Goal: Information Seeking & Learning: Learn about a topic

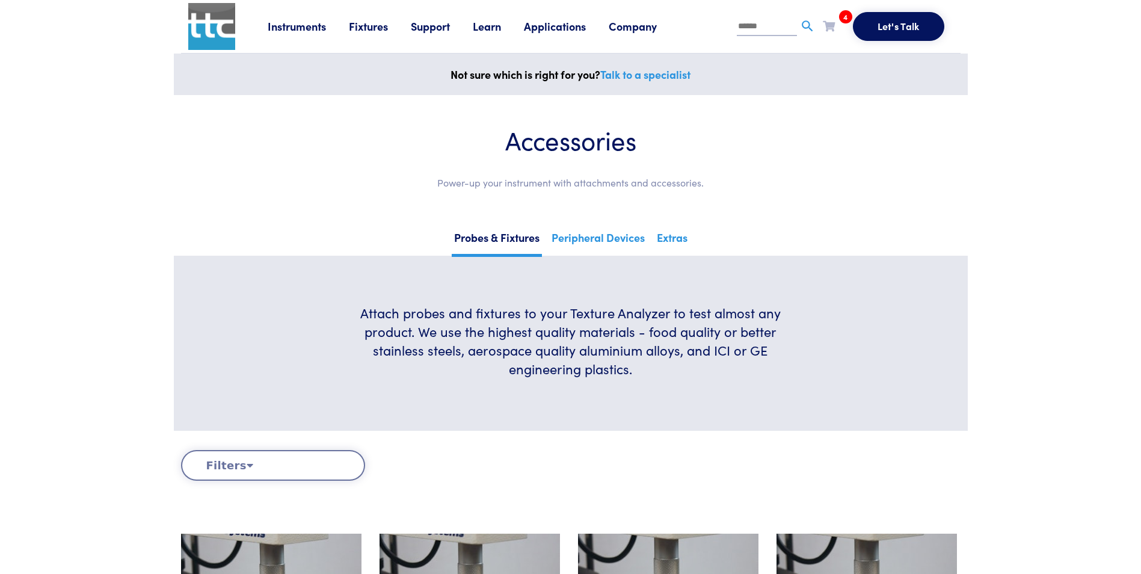
click at [778, 22] on input "text" at bounding box center [767, 27] width 60 height 18
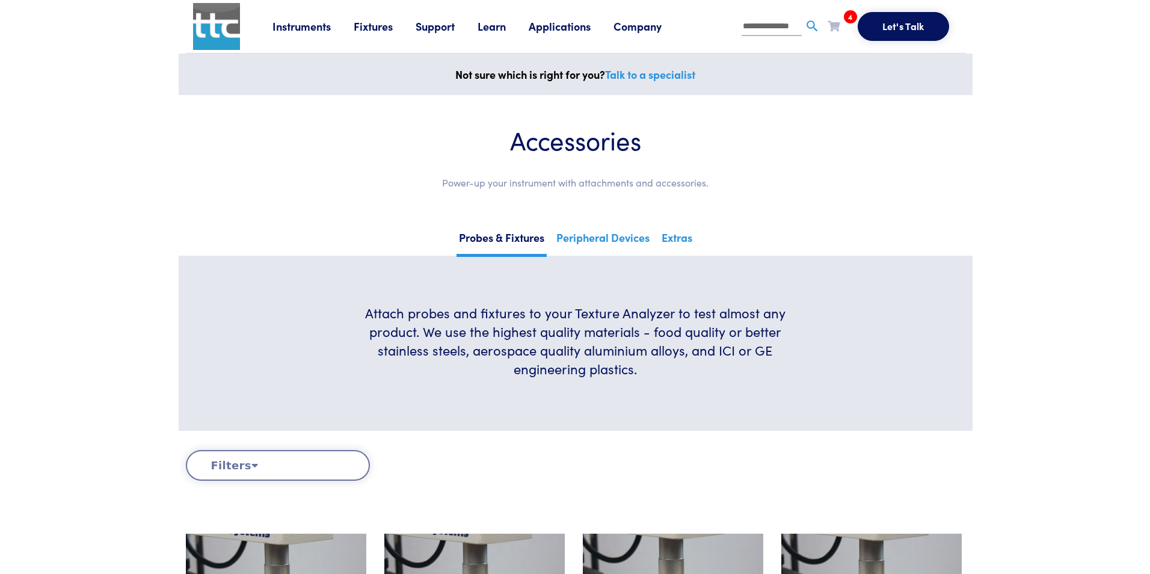
scroll to position [0, 2]
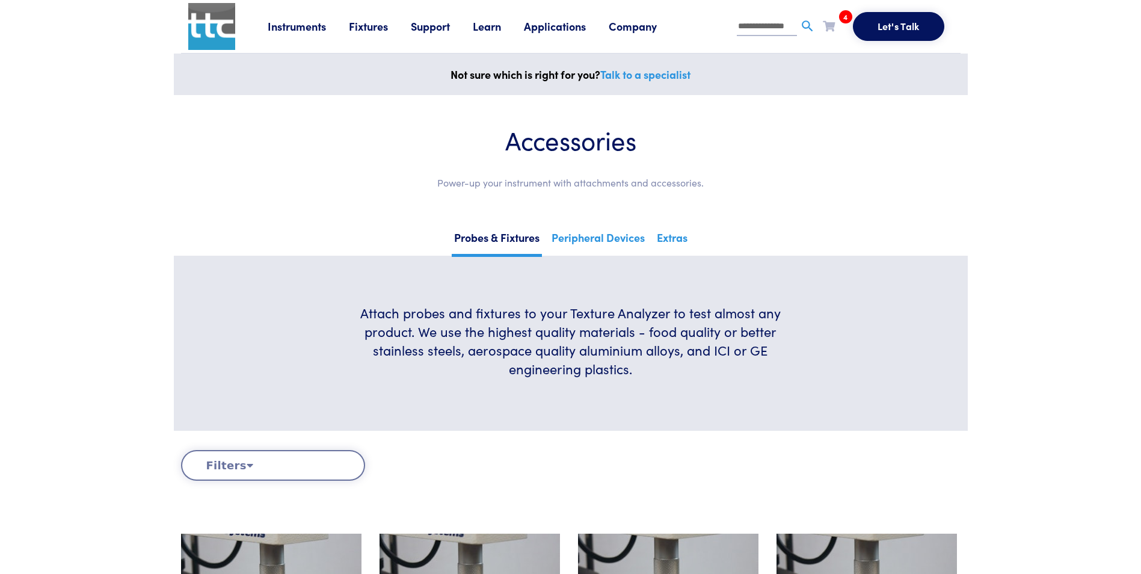
type input "**********"
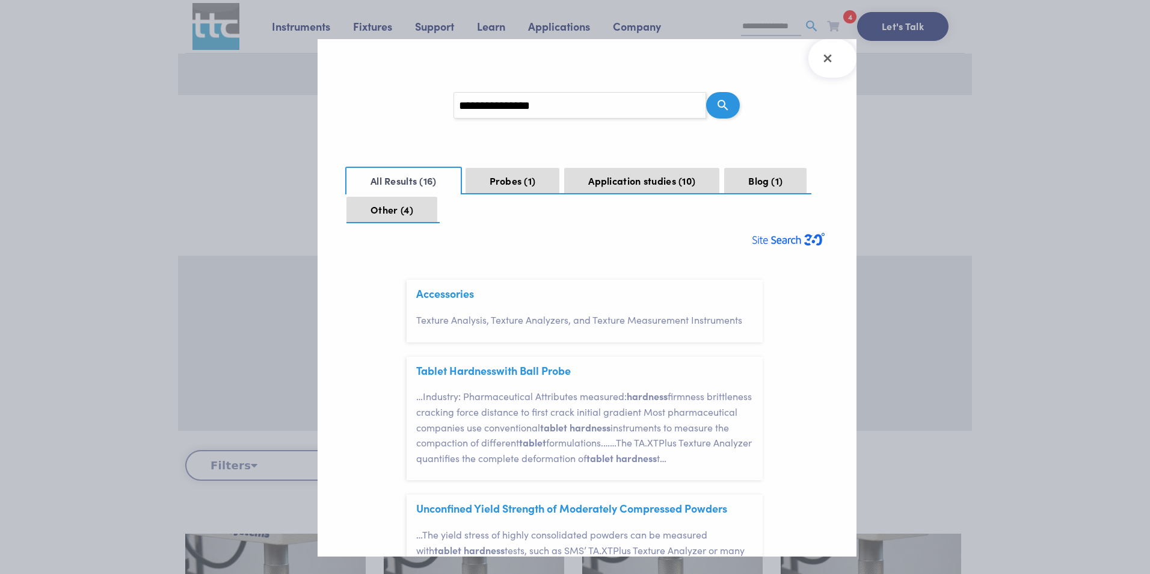
scroll to position [37, 0]
click at [647, 184] on button "Application studies 10" at bounding box center [641, 181] width 155 height 26
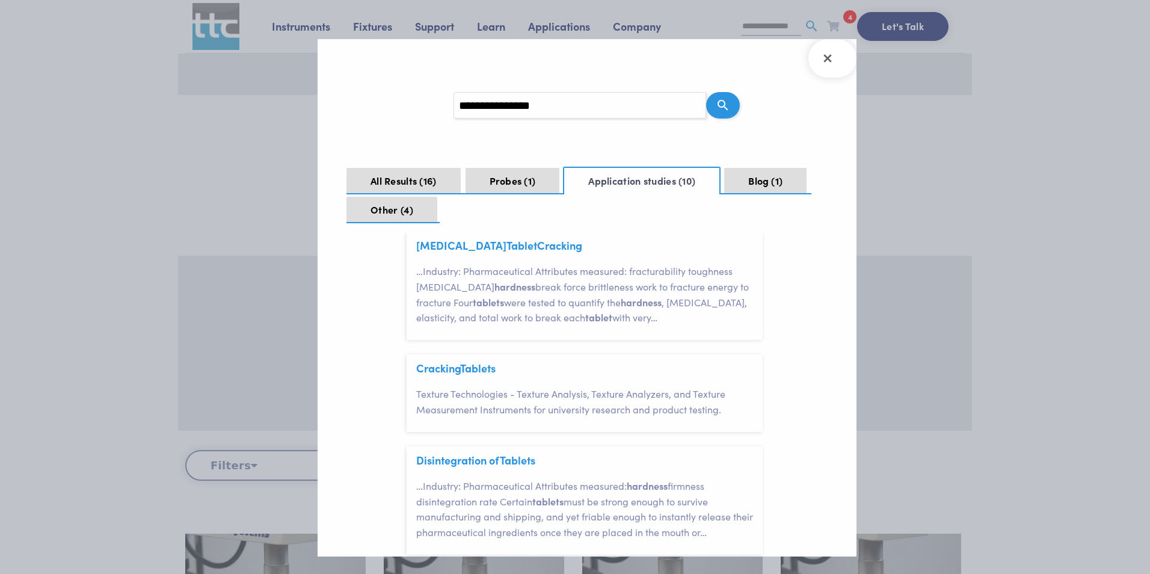
scroll to position [421, 0]
click at [475, 371] on span "Tablet" at bounding box center [475, 363] width 31 height 15
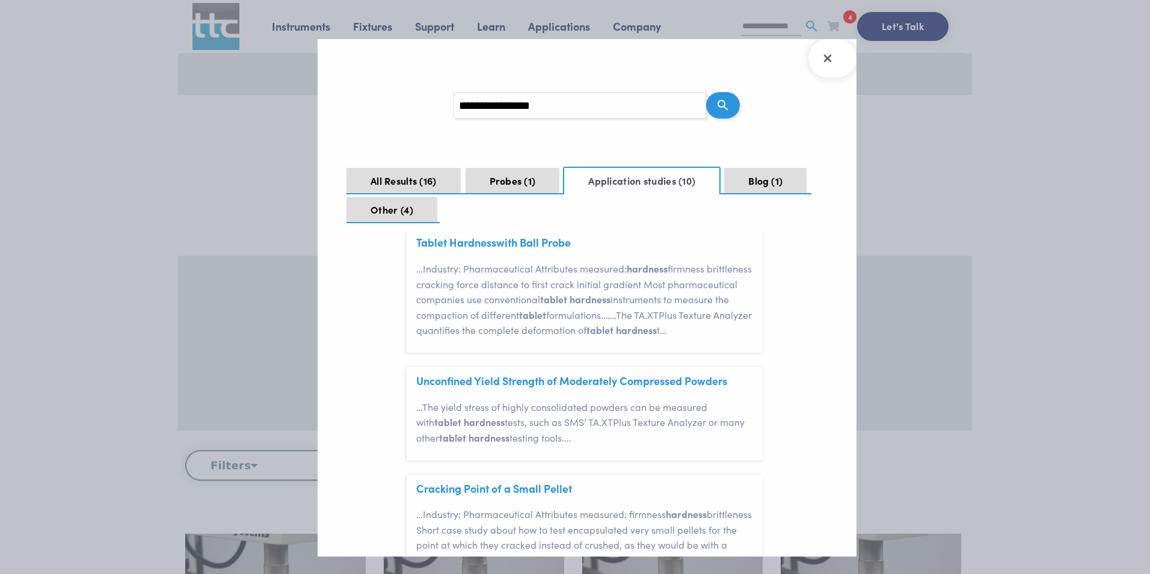
scroll to position [0, 0]
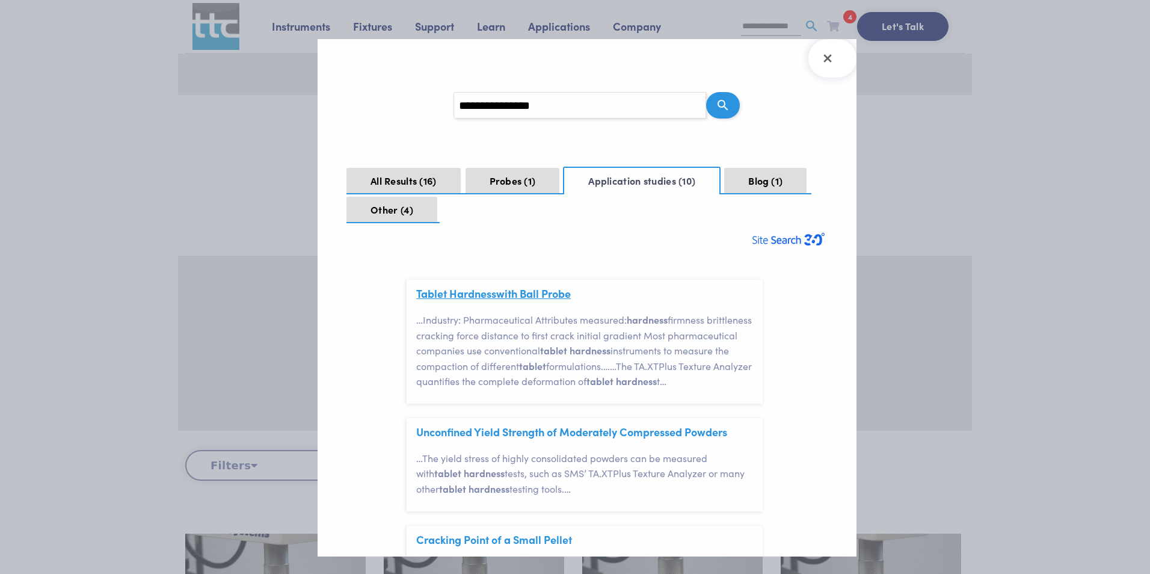
click at [482, 293] on span "Hardness" at bounding box center [472, 293] width 47 height 15
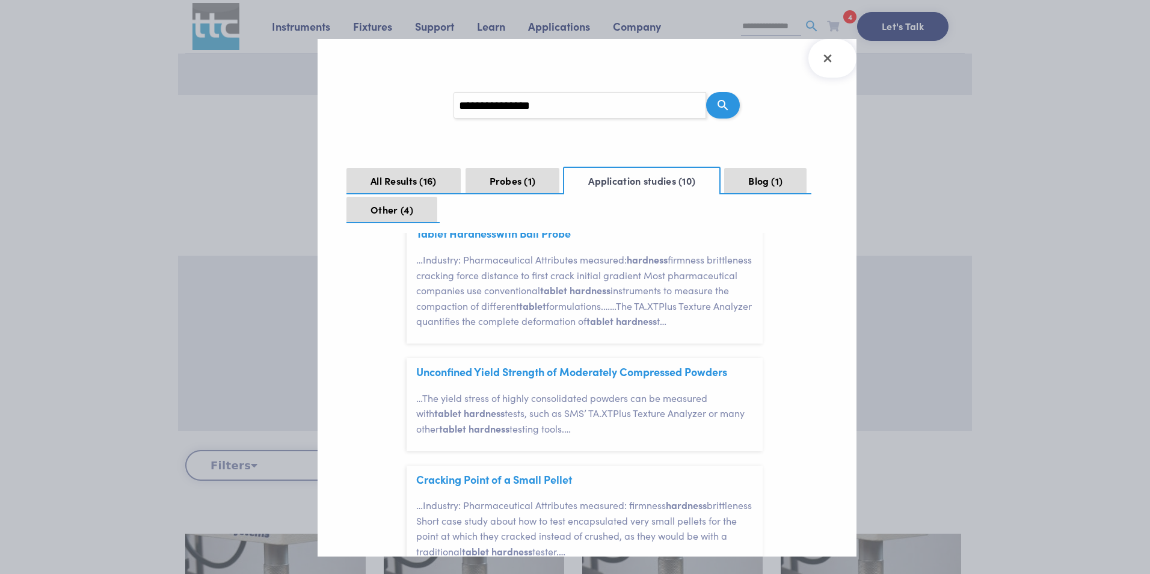
scroll to position [120, 0]
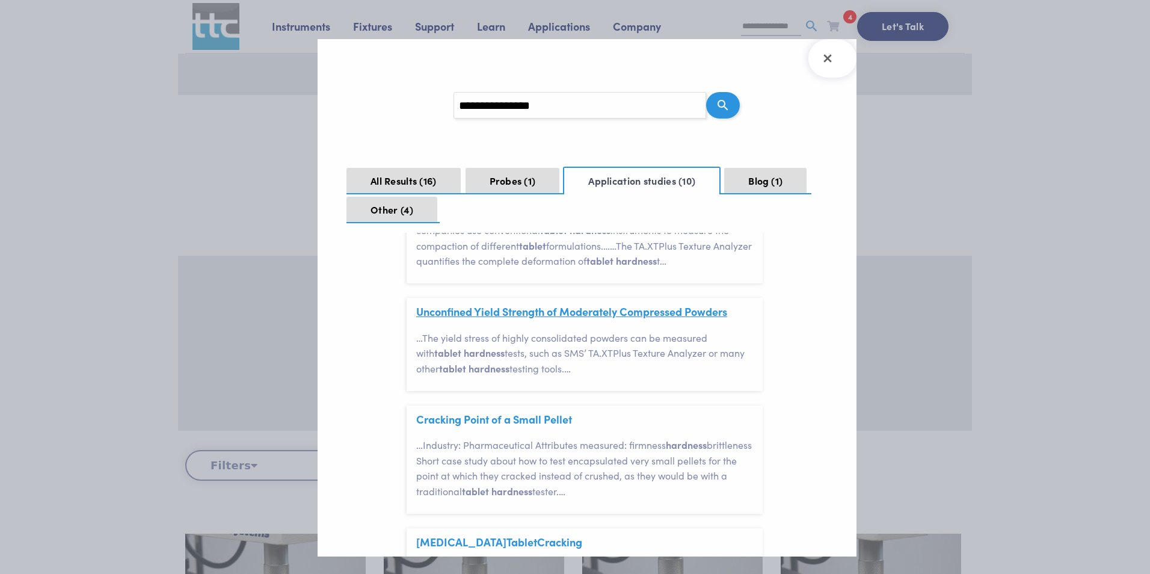
click at [537, 319] on link "Unconfined Yield Strength of Moderately Compressed Powders" at bounding box center [571, 311] width 311 height 15
click at [532, 426] on link "Cracking Point of a Small Pellet" at bounding box center [494, 418] width 156 height 15
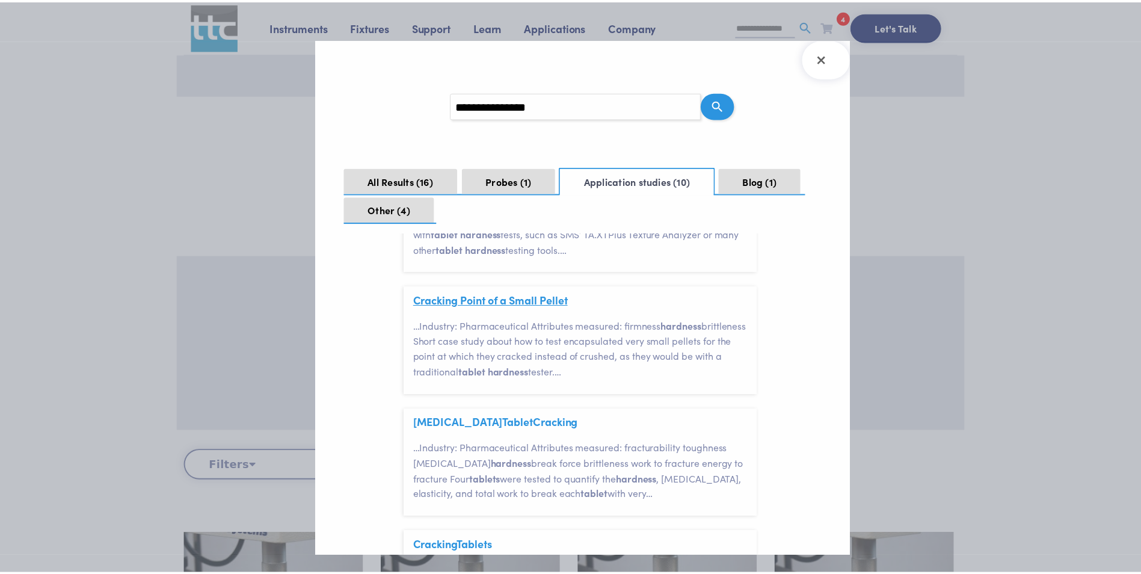
scroll to position [241, 0]
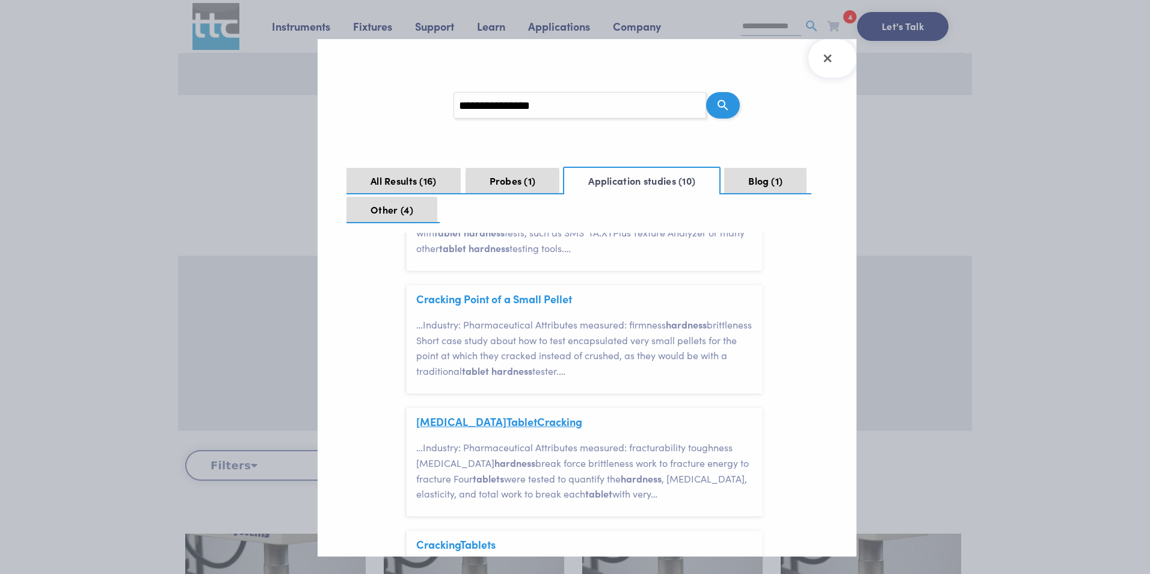
click at [513, 429] on link "Aspirin Tablet Cracking" at bounding box center [499, 421] width 166 height 15
click at [834, 70] on button "Close Search Results" at bounding box center [832, 58] width 48 height 38
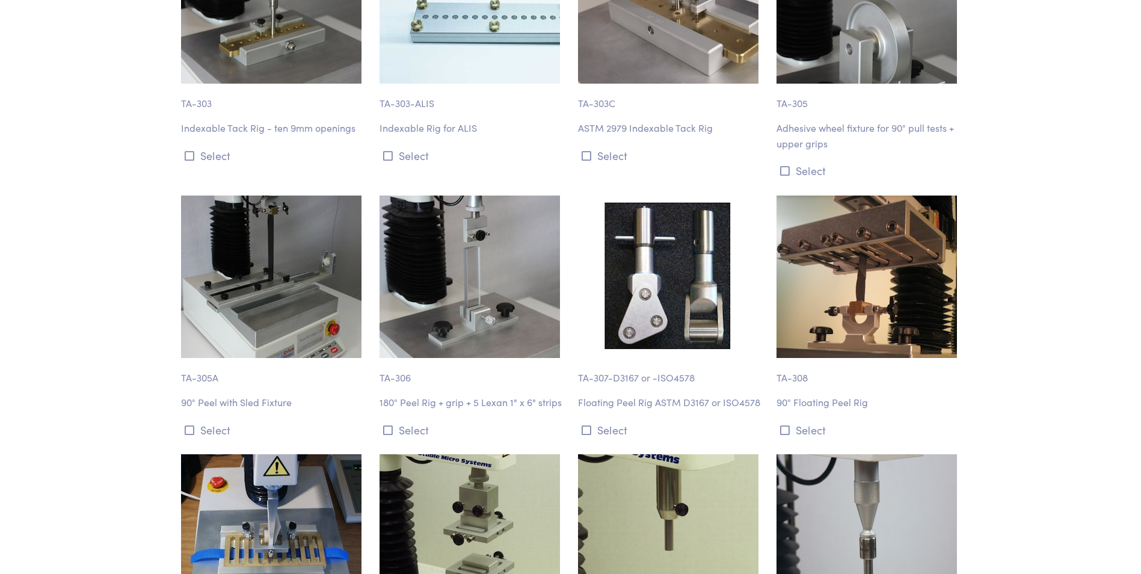
scroll to position [8061, 0]
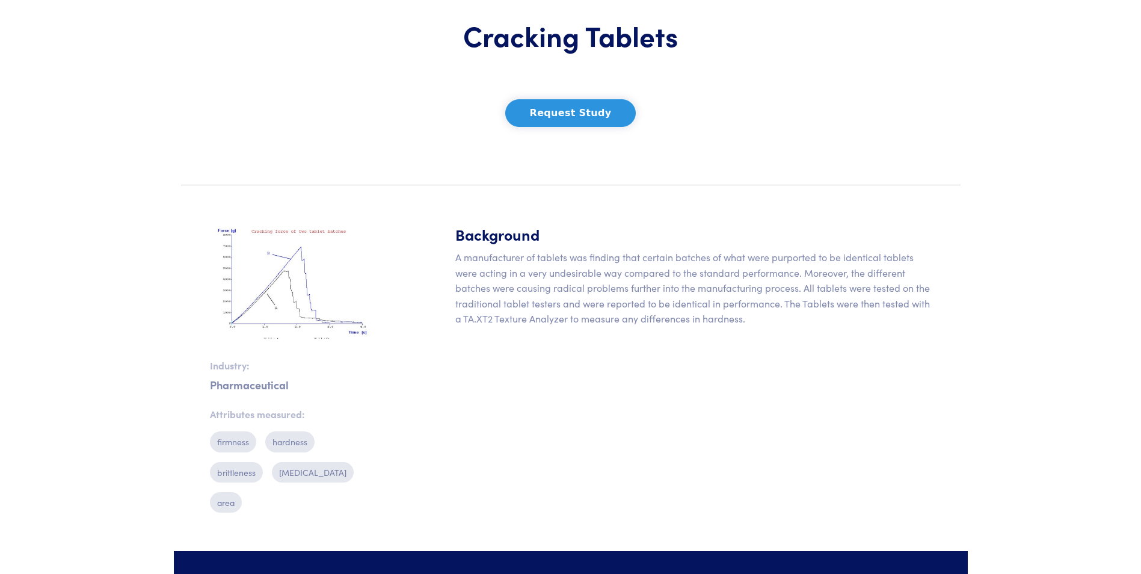
scroll to position [120, 0]
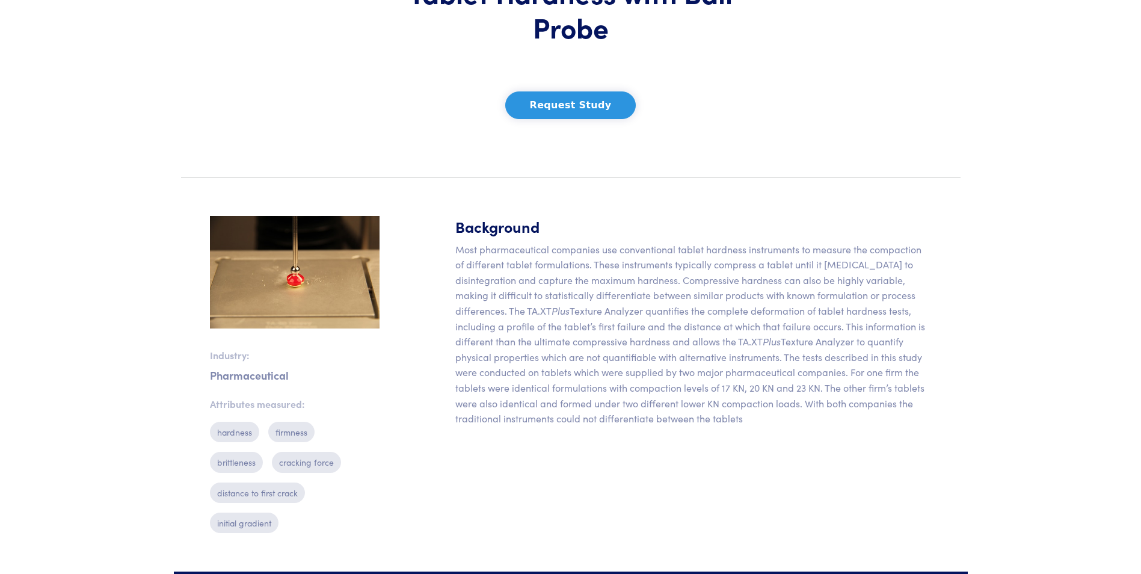
scroll to position [180, 0]
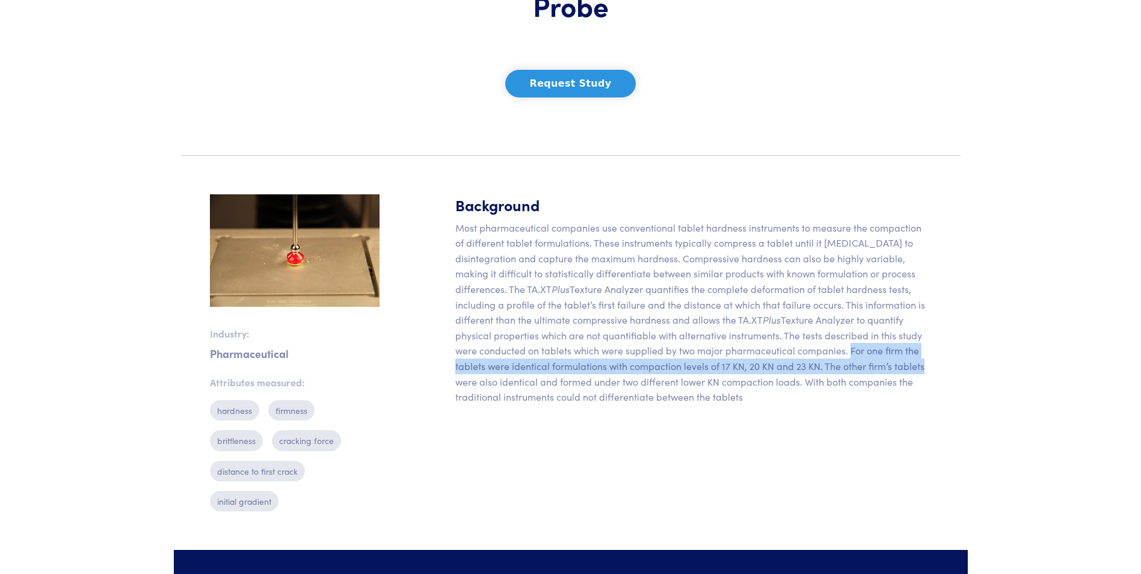
drag, startPoint x: 847, startPoint y: 349, endPoint x: 920, endPoint y: 360, distance: 74.2
click at [920, 360] on p "Most pharmaceutical companies use conventional tablet hardness instruments to m…" at bounding box center [693, 312] width 476 height 185
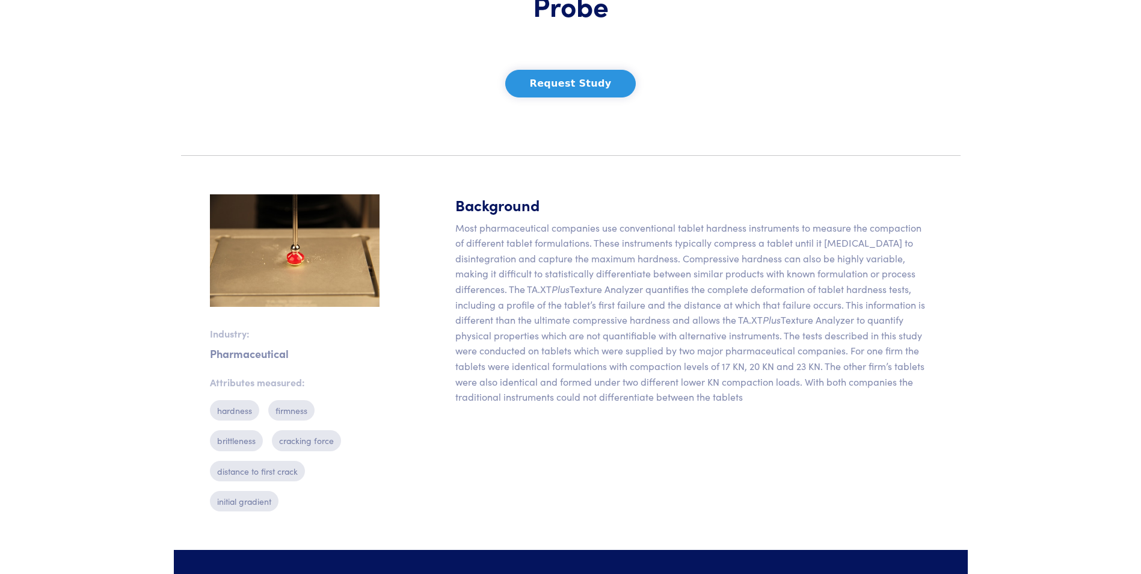
click at [778, 380] on p "Most pharmaceutical companies use conventional tablet hardness instruments to m…" at bounding box center [693, 312] width 476 height 185
drag, startPoint x: 754, startPoint y: 371, endPoint x: 921, endPoint y: 392, distance: 168.5
click at [921, 392] on p "Most pharmaceutical companies use conventional tablet hardness instruments to m…" at bounding box center [693, 312] width 476 height 185
drag, startPoint x: 921, startPoint y: 392, endPoint x: 828, endPoint y: 393, distance: 92.7
click at [828, 393] on p "Most pharmaceutical companies use conventional tablet hardness instruments to m…" at bounding box center [693, 312] width 476 height 185
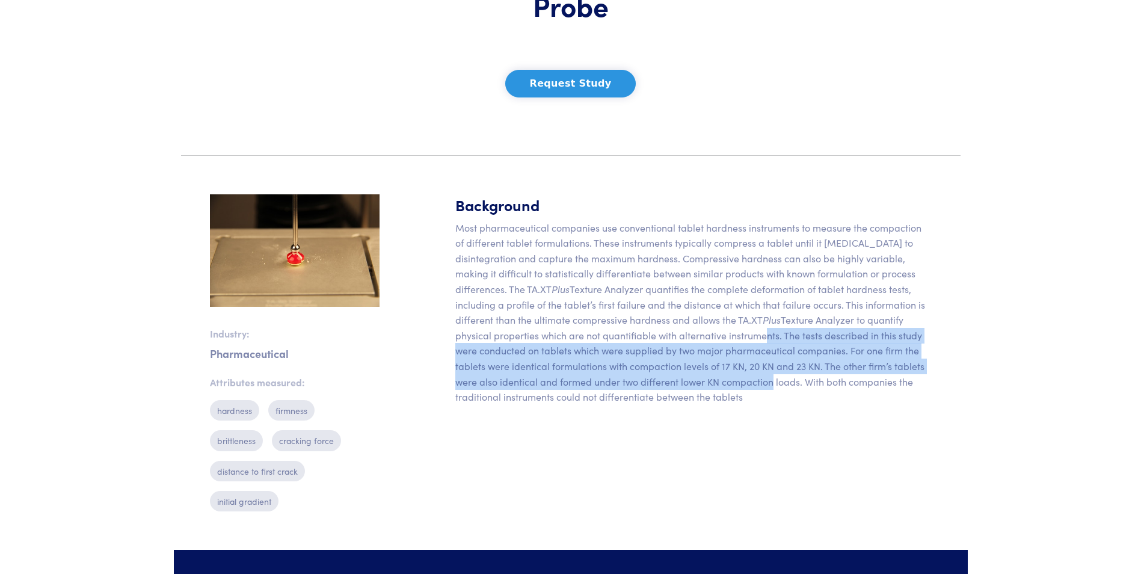
drag, startPoint x: 768, startPoint y: 389, endPoint x: 758, endPoint y: 336, distance: 53.9
click at [758, 336] on p "Most pharmaceutical companies use conventional tablet hardness instruments to m…" at bounding box center [693, 312] width 476 height 185
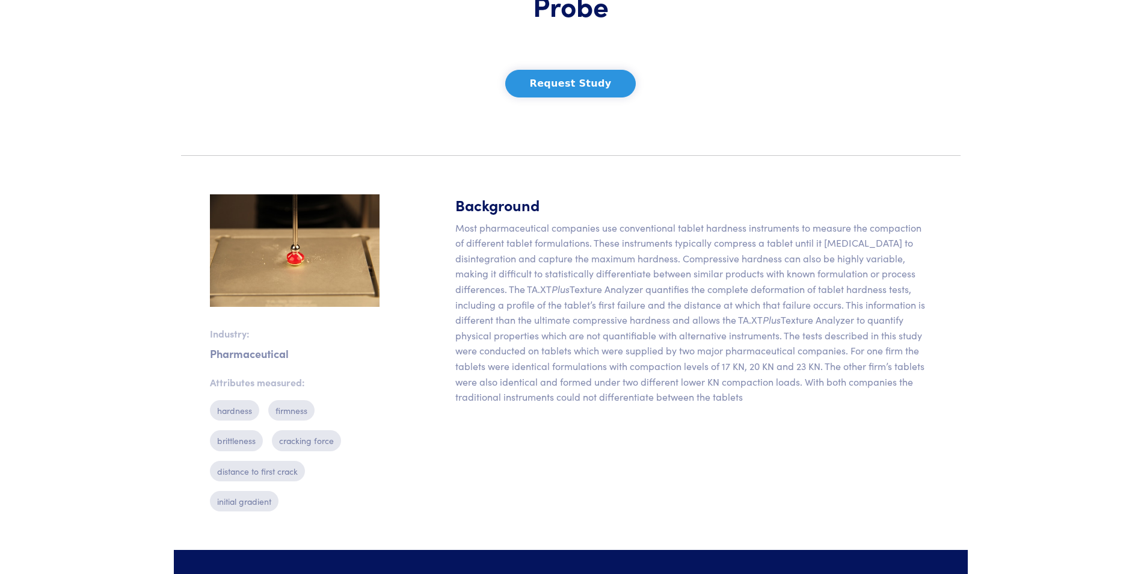
drag, startPoint x: 758, startPoint y: 336, endPoint x: 740, endPoint y: 337, distance: 17.5
click at [740, 337] on p "Most pharmaceutical companies use conventional tablet hardness instruments to m…" at bounding box center [693, 312] width 476 height 185
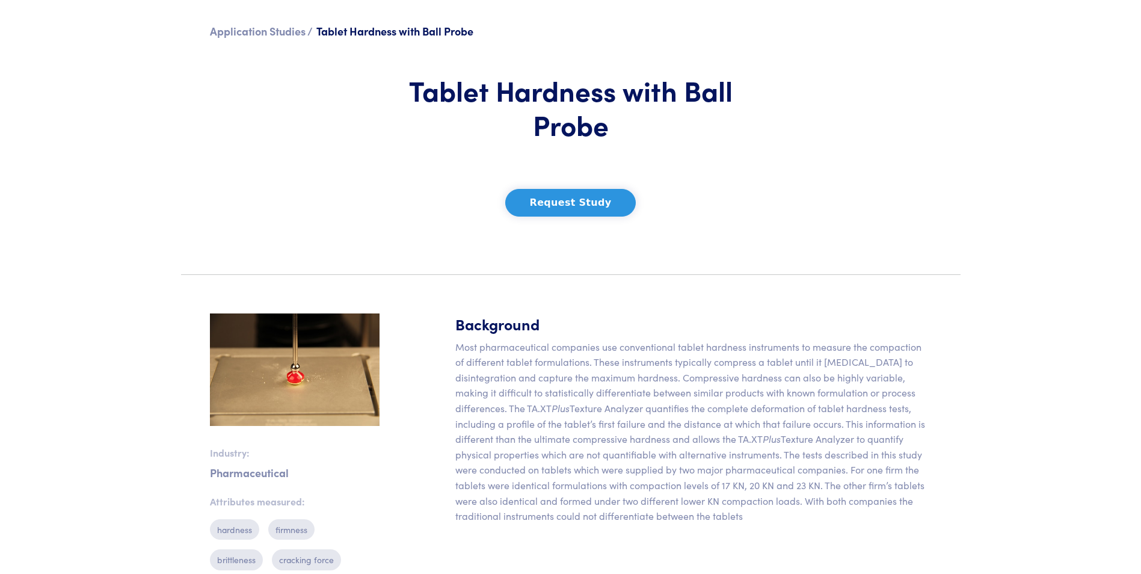
scroll to position [60, 0]
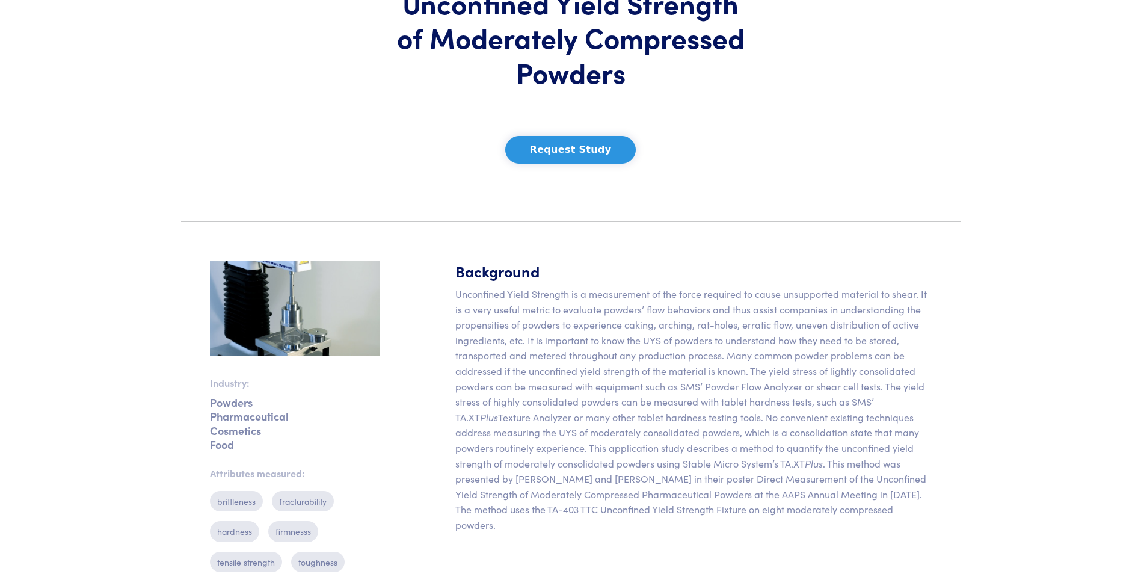
scroll to position [180, 0]
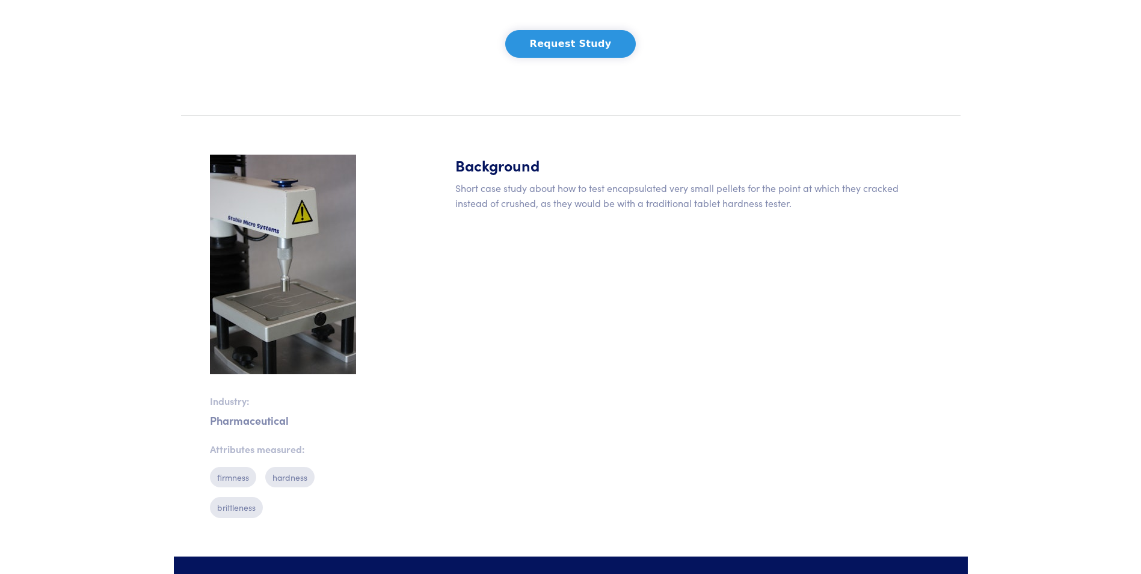
scroll to position [241, 0]
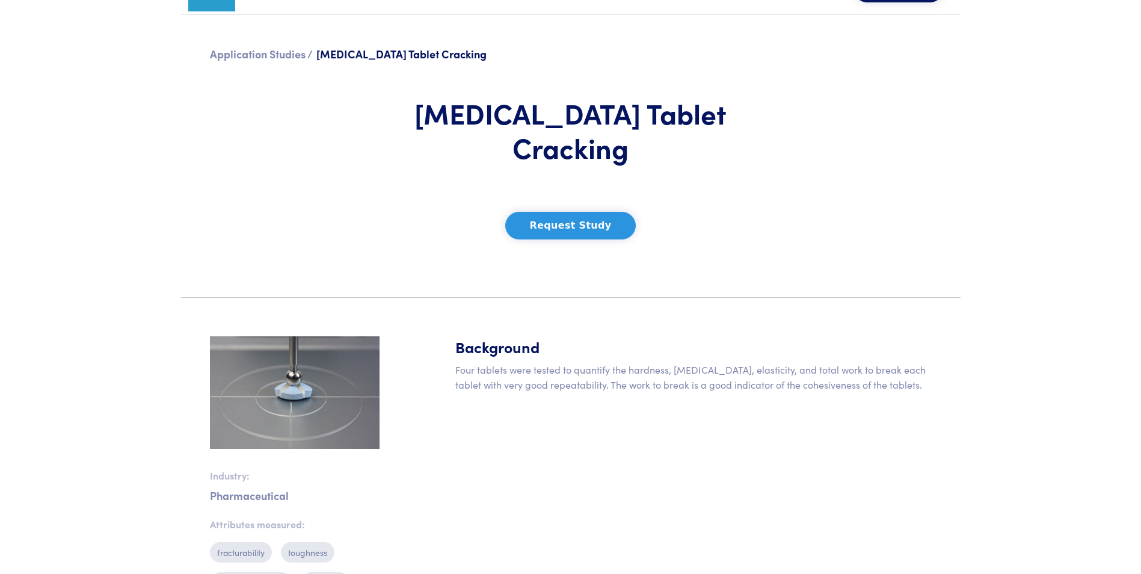
scroll to position [60, 0]
